Goal: Transaction & Acquisition: Purchase product/service

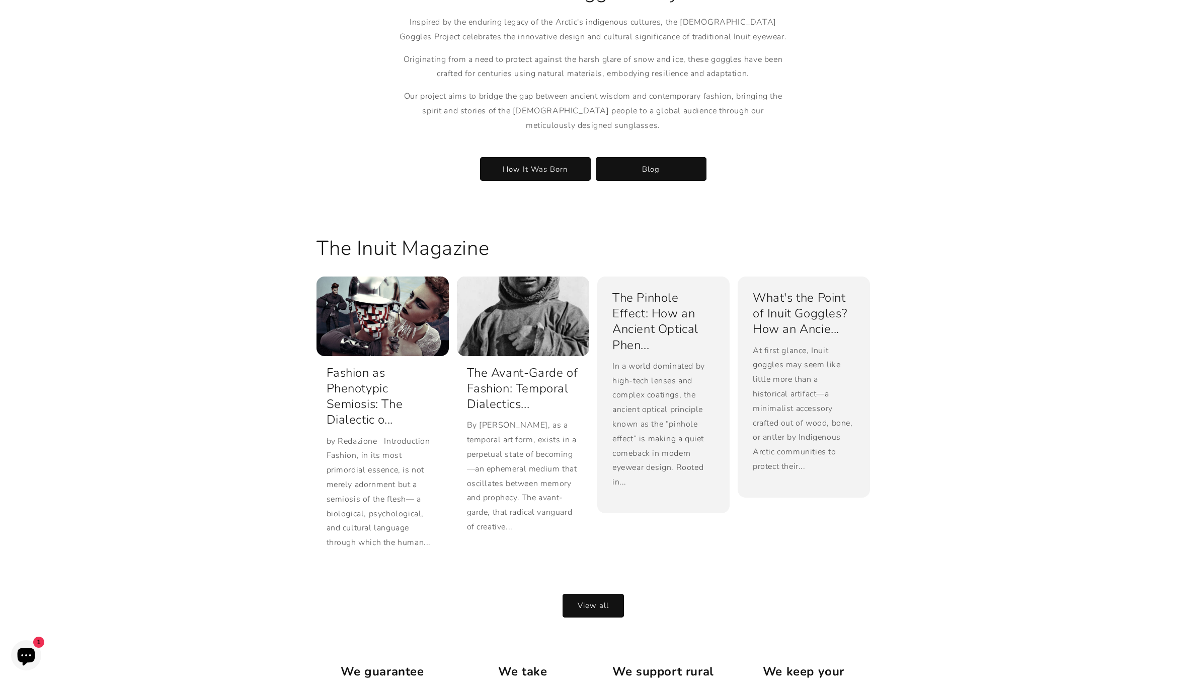
scroll to position [2195, 0]
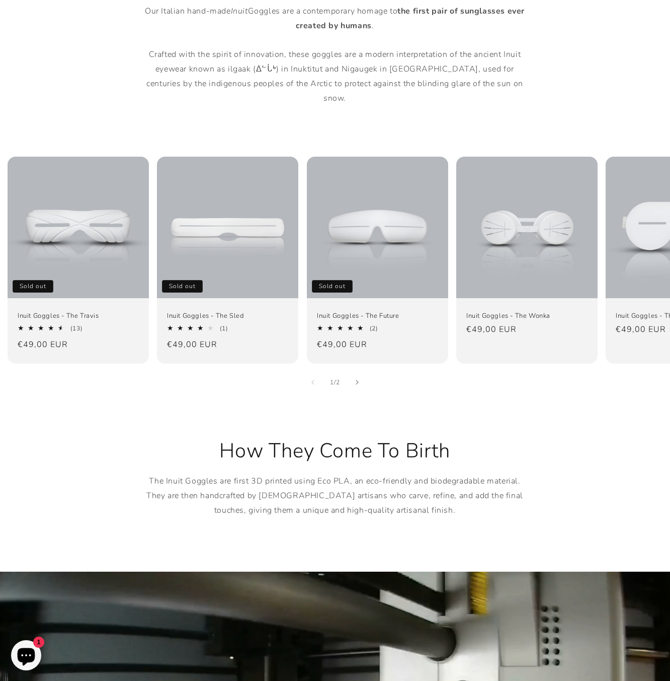
drag, startPoint x: 188, startPoint y: 466, endPoint x: 186, endPoint y: 587, distance: 121.3
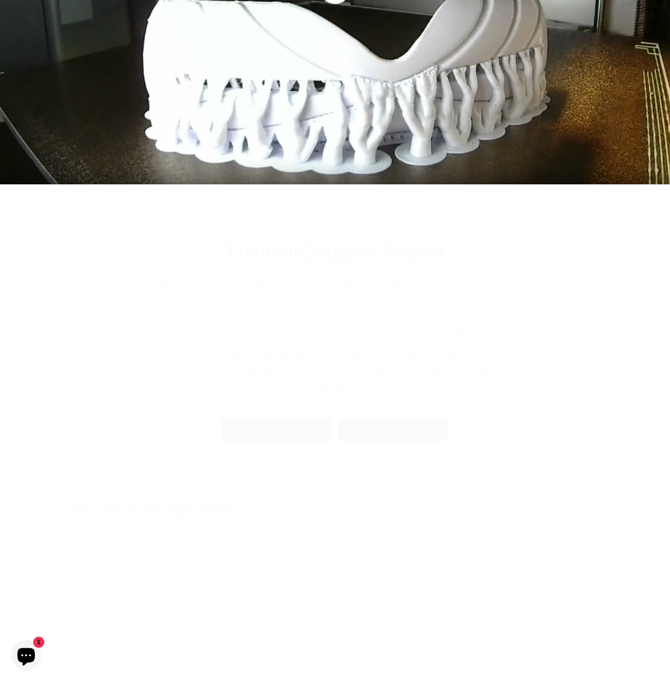
scroll to position [1764, 0]
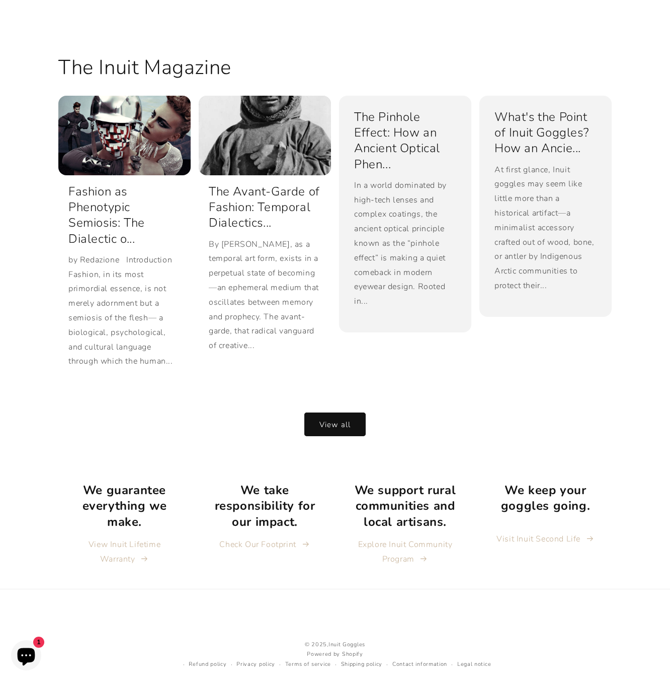
drag, startPoint x: 118, startPoint y: 333, endPoint x: 121, endPoint y: 403, distance: 70.1
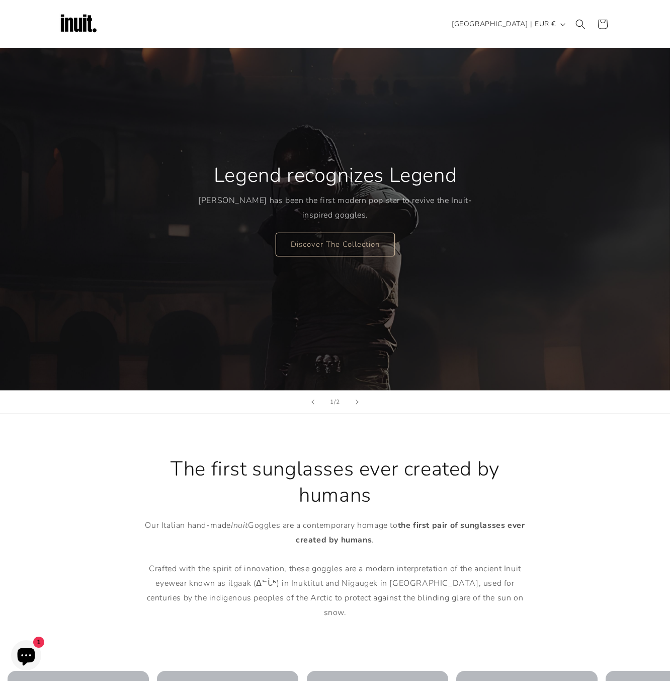
scroll to position [0, 0]
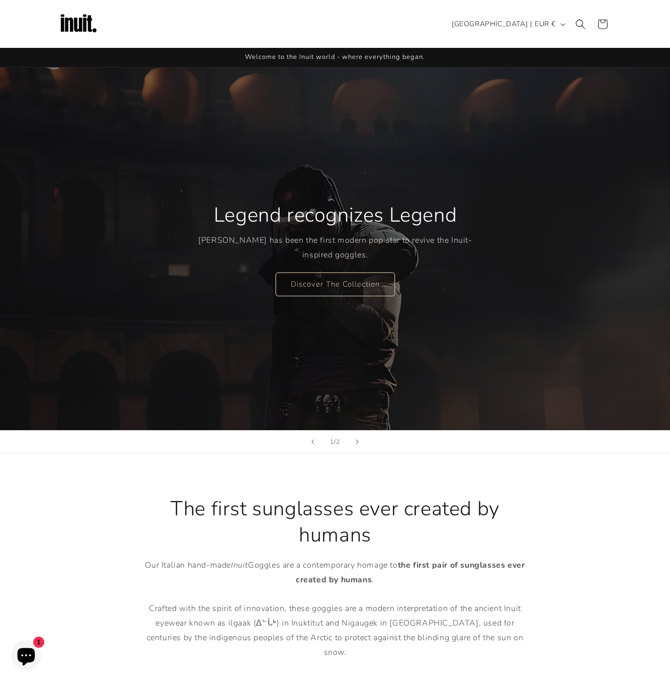
drag, startPoint x: 100, startPoint y: 355, endPoint x: 92, endPoint y: 270, distance: 85.9
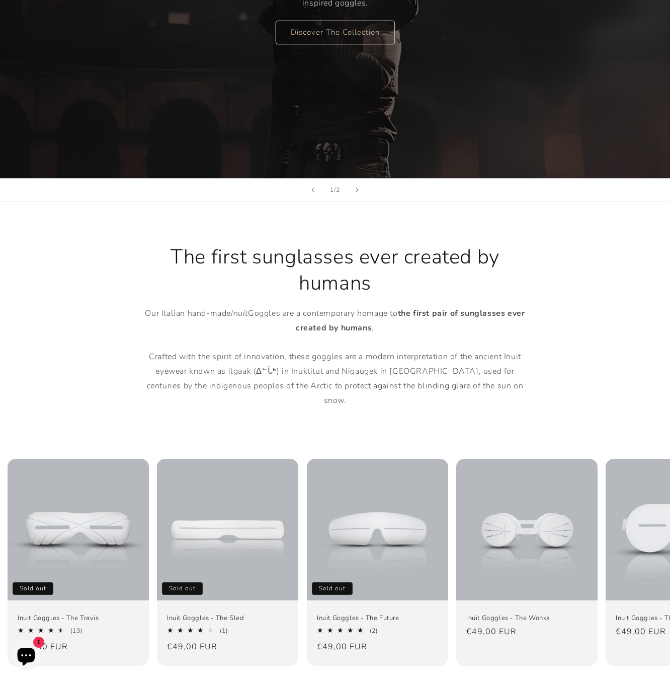
scroll to position [554, 0]
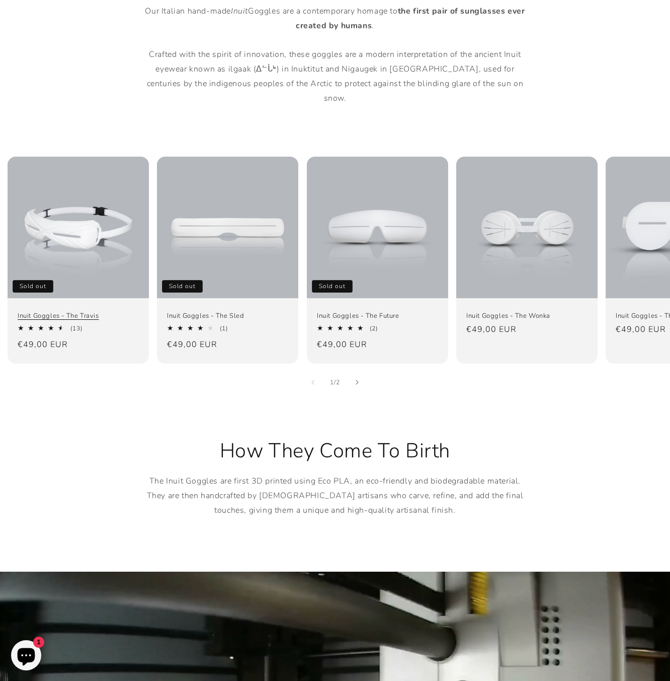
click at [105, 312] on link "Inuit Goggles - The Travis" at bounding box center [78, 316] width 121 height 9
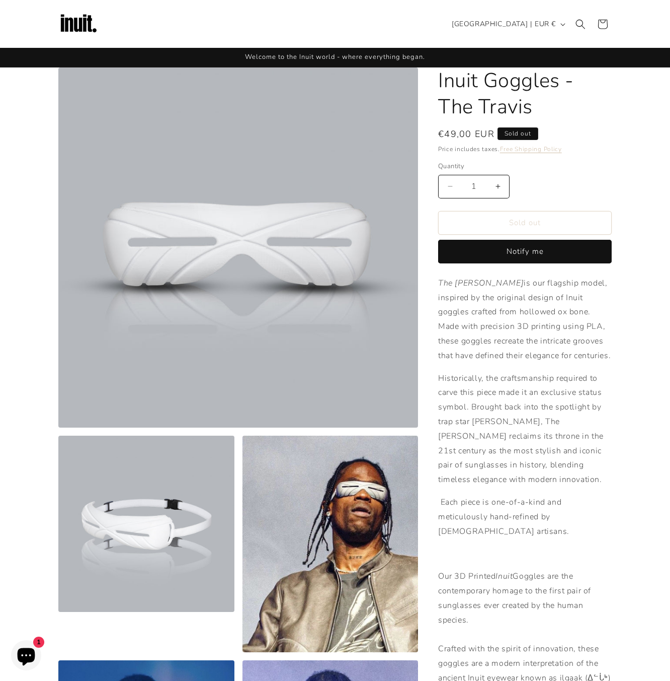
click at [80, 22] on img at bounding box center [78, 24] width 40 height 40
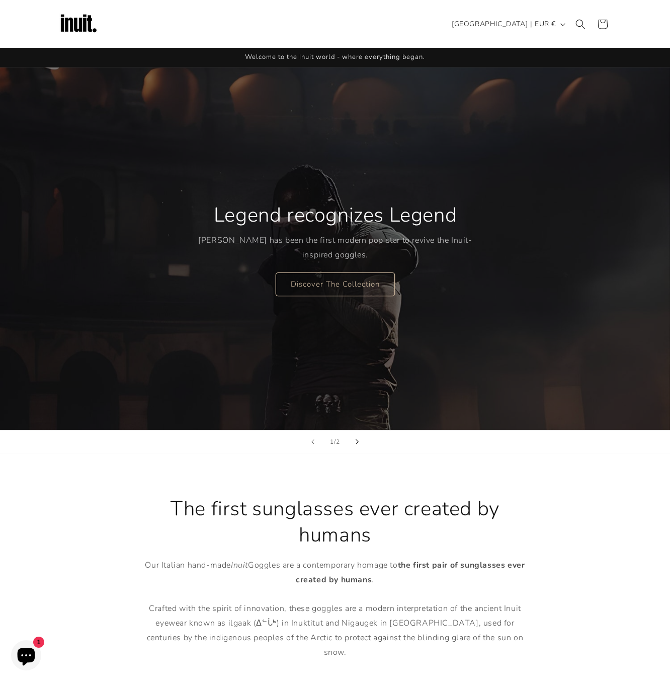
click at [349, 438] on button "Next slide" at bounding box center [357, 441] width 22 height 22
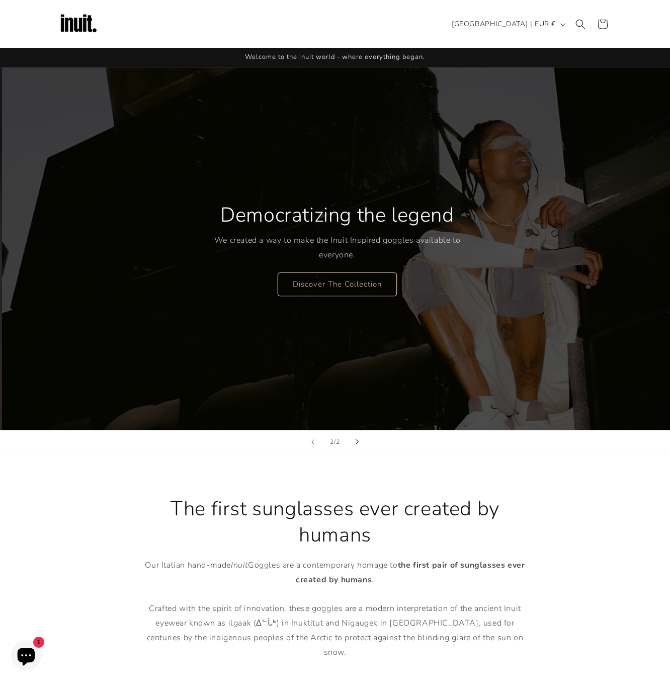
scroll to position [0, 670]
